Goal: Navigation & Orientation: Find specific page/section

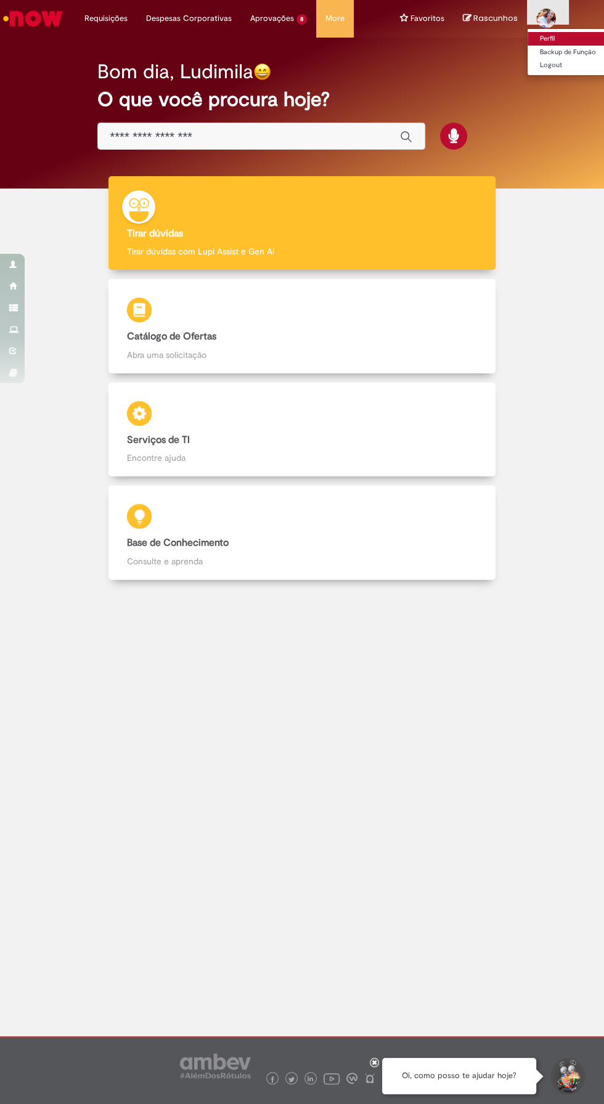
click at [540, 37] on link "Perfil" at bounding box center [575, 39] width 97 height 14
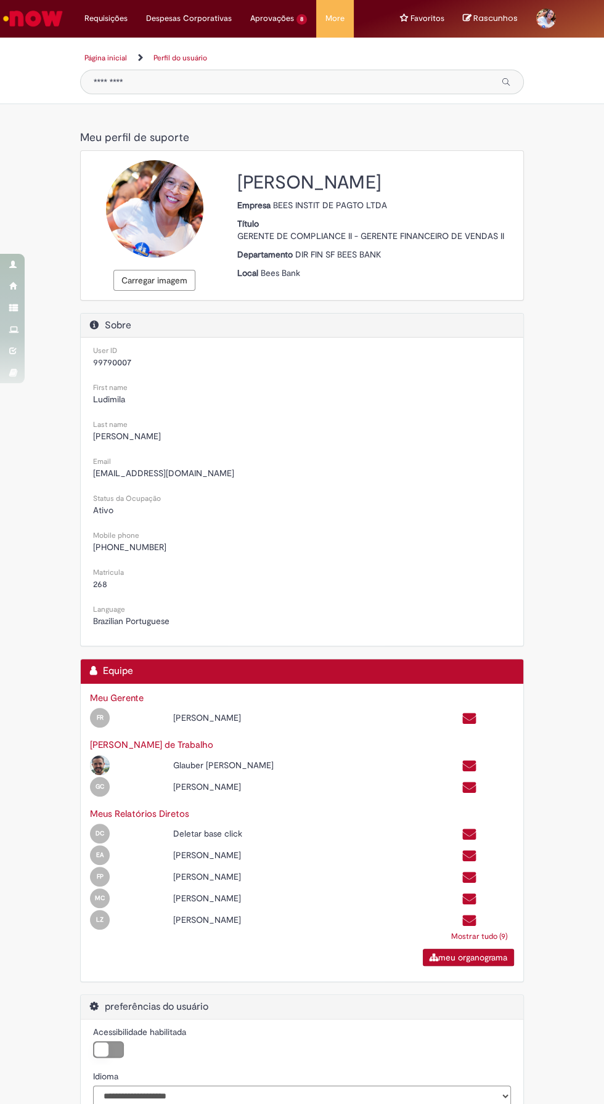
click at [46, 23] on img "Ir para a Homepage" at bounding box center [32, 18] width 63 height 25
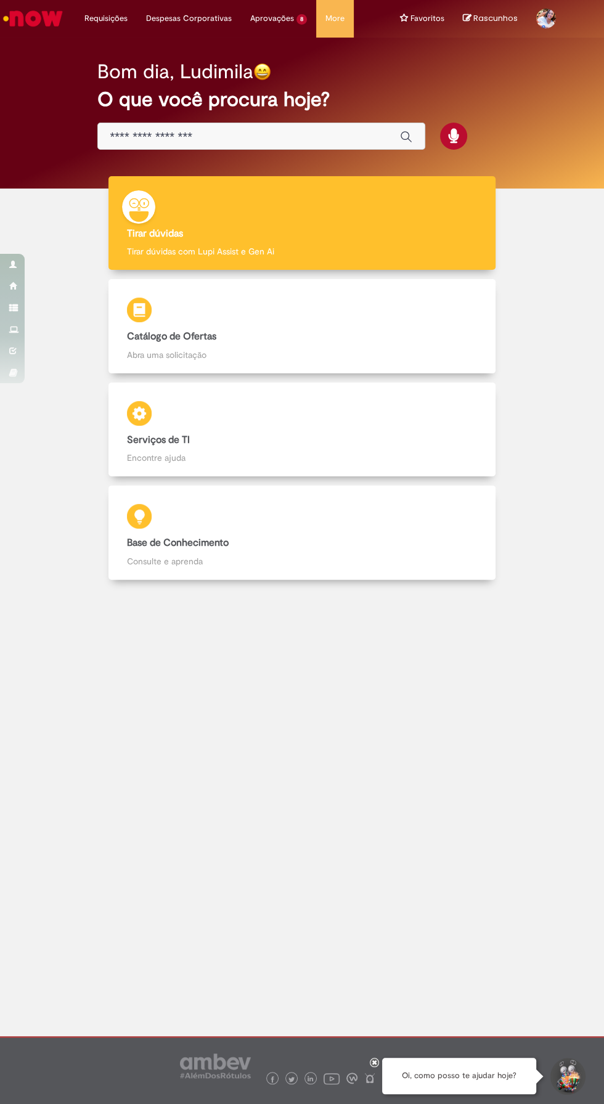
click at [30, 267] on div "Tirar dúvidas Tirar dúvidas Tirar dúvidas com Lupi Assist e Gen Ai Catálogo de …" at bounding box center [301, 382] width 585 height 413
click at [19, 250] on div "Tirar dúvidas Tirar dúvidas Tirar dúvidas com Lupi Assist e Gen Ai Catálogo de …" at bounding box center [301, 382] width 585 height 413
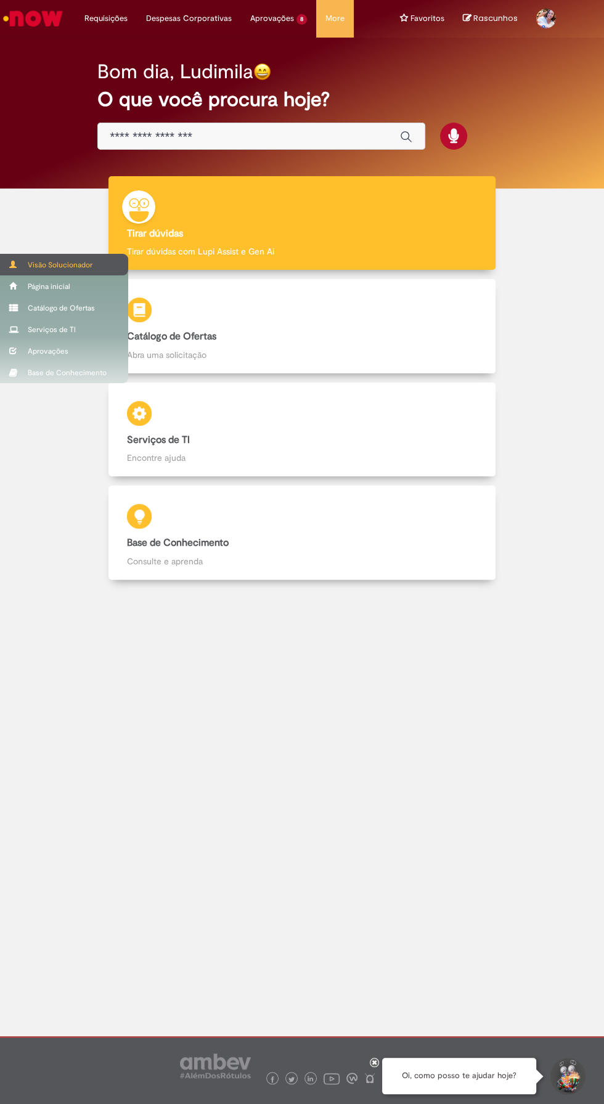
click at [18, 259] on div "Visão Solucionador" at bounding box center [64, 265] width 128 height 22
click at [22, 261] on div "Visão Solucionador" at bounding box center [64, 265] width 128 height 22
click at [17, 278] on div "Página inicial" at bounding box center [64, 286] width 128 height 22
click at [58, 283] on div "Página inicial" at bounding box center [64, 286] width 128 height 22
